Goal: Task Accomplishment & Management: Use online tool/utility

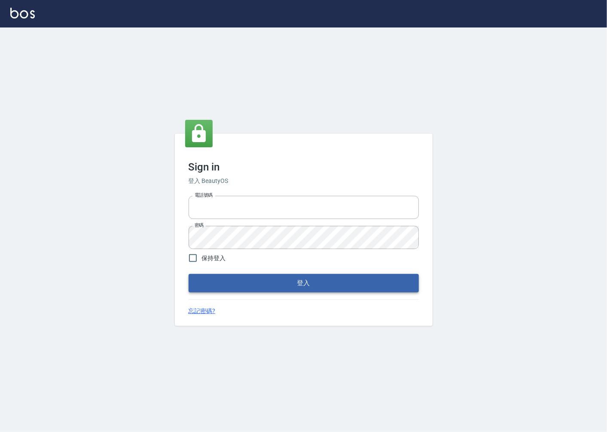
type input "0918920985"
click at [311, 282] on button "登入" at bounding box center [304, 283] width 230 height 18
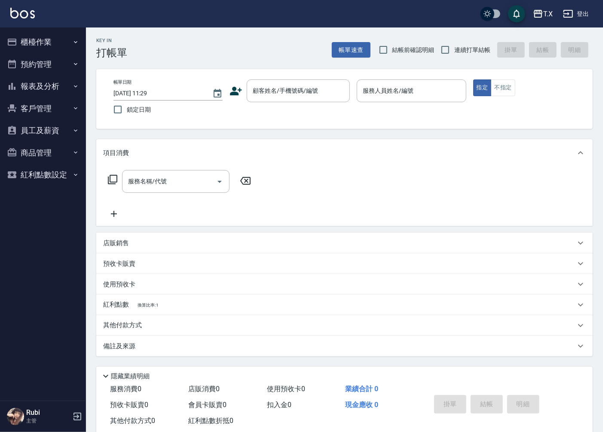
click at [458, 50] on span "連續打單結帳" at bounding box center [472, 50] width 36 height 9
click at [454, 50] on input "連續打單結帳" at bounding box center [445, 50] width 18 height 18
checkbox input "true"
click at [52, 104] on button "客戶管理" at bounding box center [42, 109] width 79 height 22
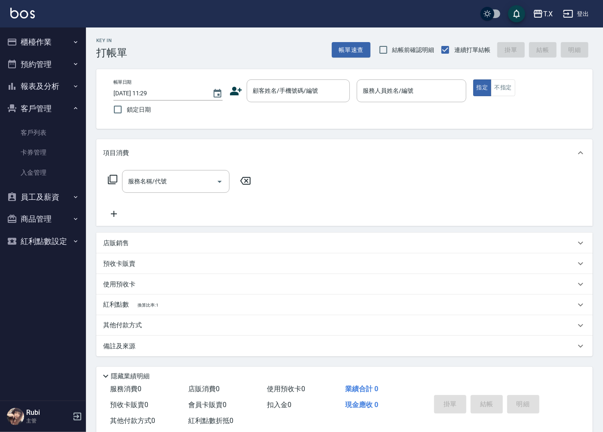
click at [52, 104] on button "客戶管理" at bounding box center [42, 109] width 79 height 22
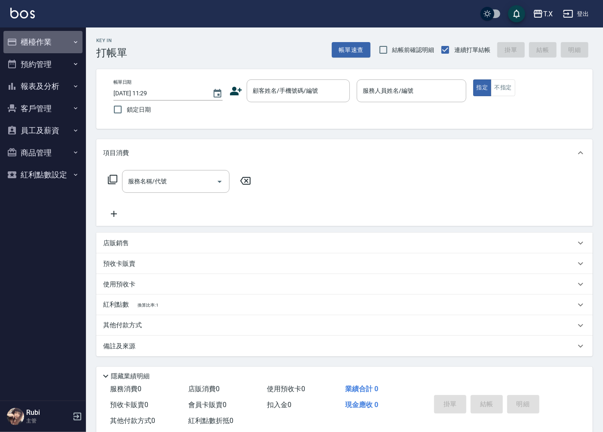
click at [54, 50] on button "櫃檯作業" at bounding box center [42, 42] width 79 height 22
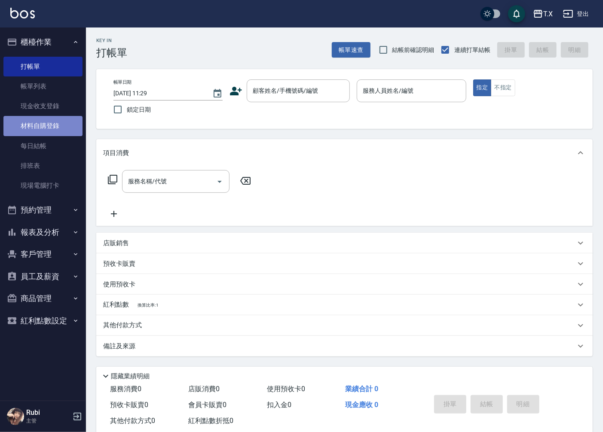
click at [58, 123] on link "材料自購登錄" at bounding box center [42, 126] width 79 height 20
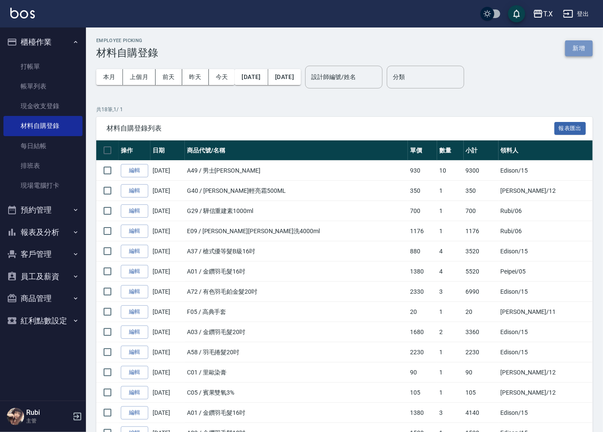
click at [582, 45] on button "新增" at bounding box center [579, 48] width 28 height 16
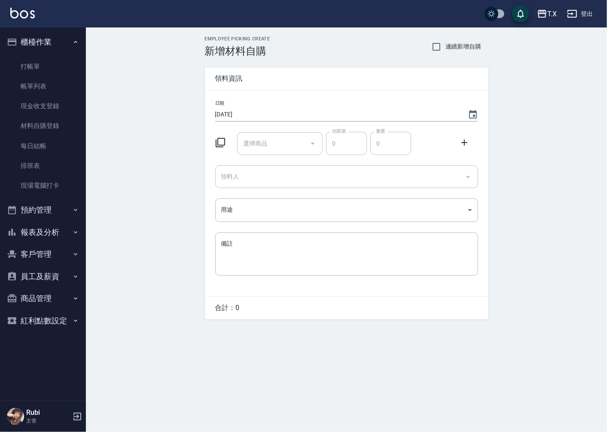
click at [260, 141] on div "選擇商品 選擇商品" at bounding box center [280, 143] width 86 height 23
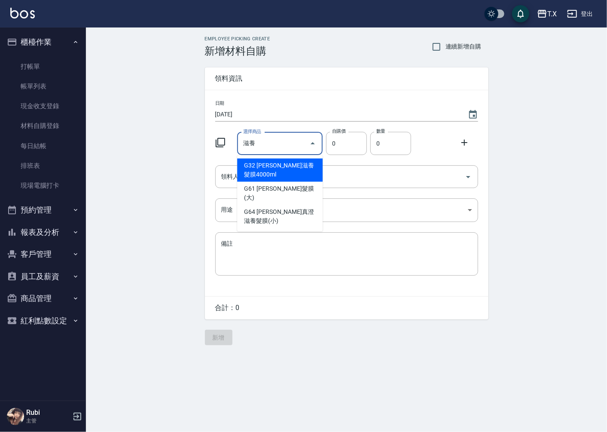
type input "[PERSON_NAME]真澄滋養髮膜4000ml"
type input "1680"
type input "1"
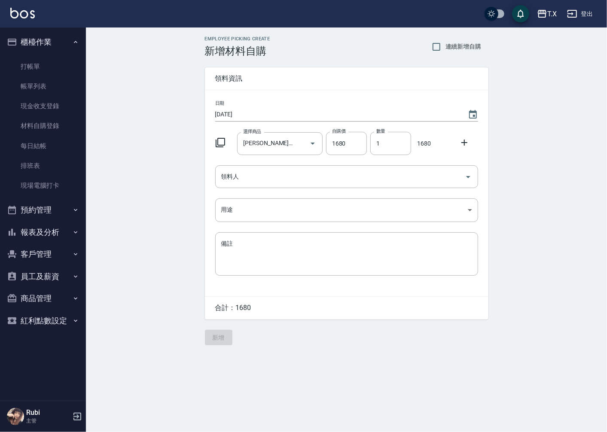
drag, startPoint x: -2, startPoint y: 227, endPoint x: -2, endPoint y: 211, distance: 16.3
drag, startPoint x: -2, startPoint y: 211, endPoint x: 500, endPoint y: 139, distance: 507.5
click at [501, 139] on div "Employee Picking Create 新增材料自購 連續新增自購 領料資訊 日期 [DATE] 選擇商品 [PERSON_NAME]真澄滋養髮膜40…" at bounding box center [346, 191] width 521 height 327
click at [467, 143] on icon at bounding box center [464, 143] width 10 height 10
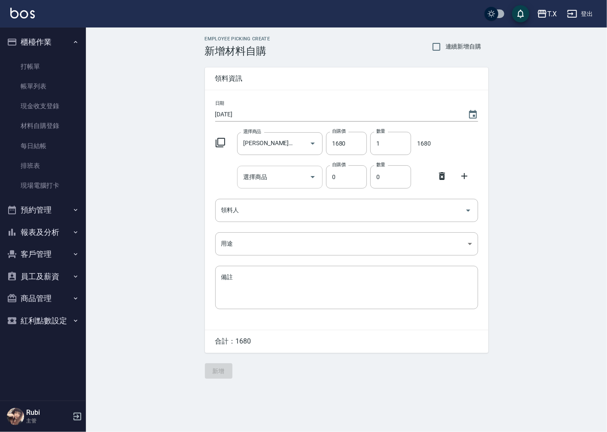
click at [280, 181] on input "選擇商品" at bounding box center [273, 177] width 65 height 15
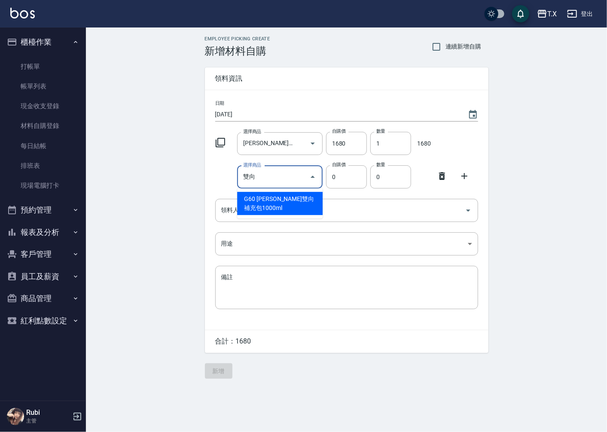
type input "[PERSON_NAME]雙向補充包1000ml"
type input "546"
type input "1"
click at [260, 176] on input "[PERSON_NAME]雙向補充包1000ml" at bounding box center [268, 177] width 54 height 15
click at [271, 202] on li "G60 [PERSON_NAME]雙向補充包1000ml" at bounding box center [280, 203] width 86 height 23
